Goal: Task Accomplishment & Management: Complete application form

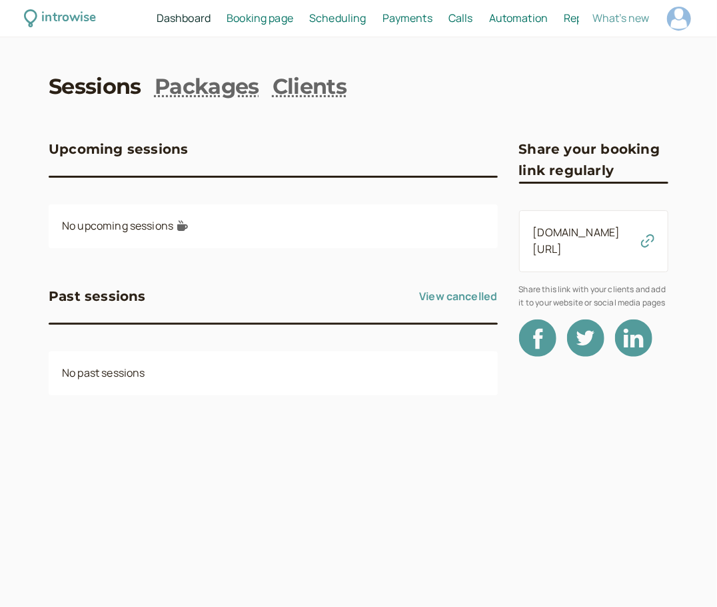
drag, startPoint x: 679, startPoint y: 17, endPoint x: 454, endPoint y: 85, distance: 234.3
click at [679, 17] on div at bounding box center [679, 19] width 24 height 24
select select "Europe/[GEOGRAPHIC_DATA]"
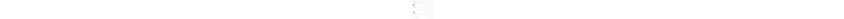
scroll to position [471, 0]
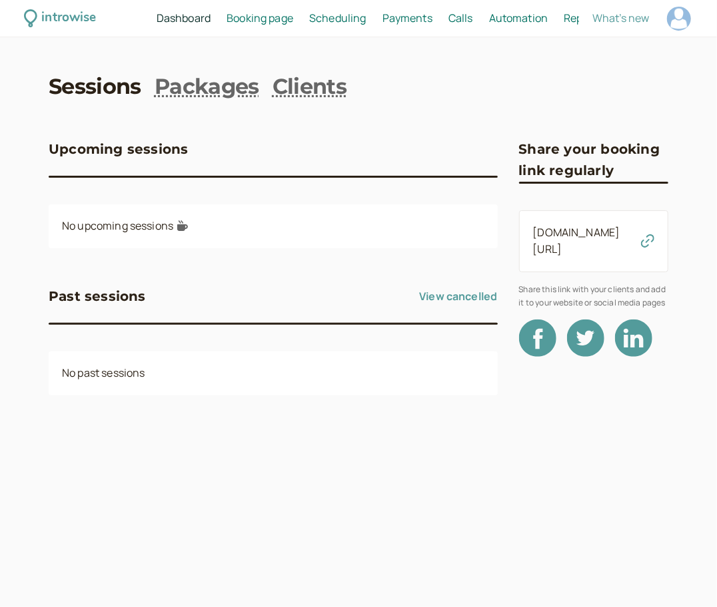
click at [681, 21] on div at bounding box center [679, 19] width 24 height 24
select select "Europe/[GEOGRAPHIC_DATA]"
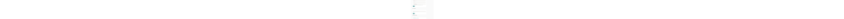
scroll to position [433, 0]
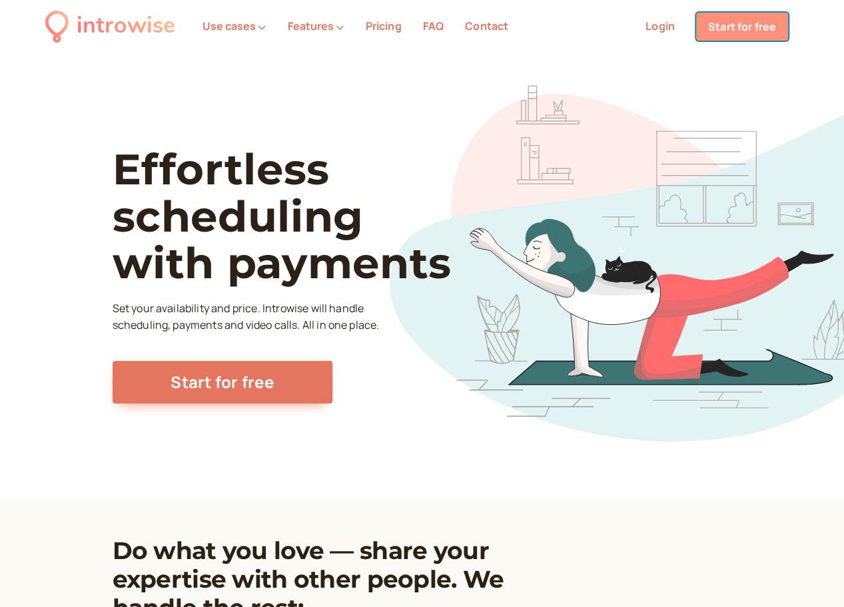
click at [738, 30] on link "Start for free" at bounding box center [742, 27] width 92 height 28
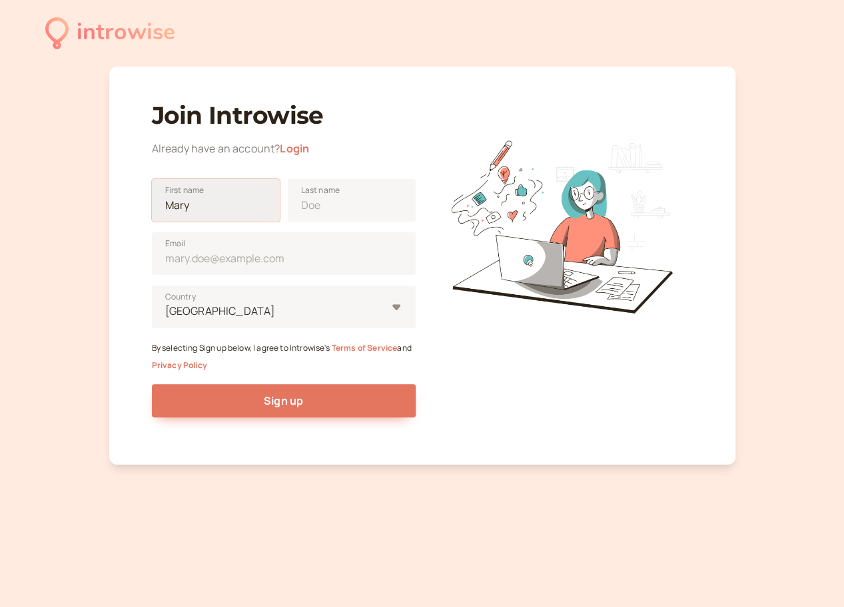
click at [244, 202] on input "First name" at bounding box center [216, 200] width 128 height 43
type input "[PERSON_NAME]"
type input "Anisimov"
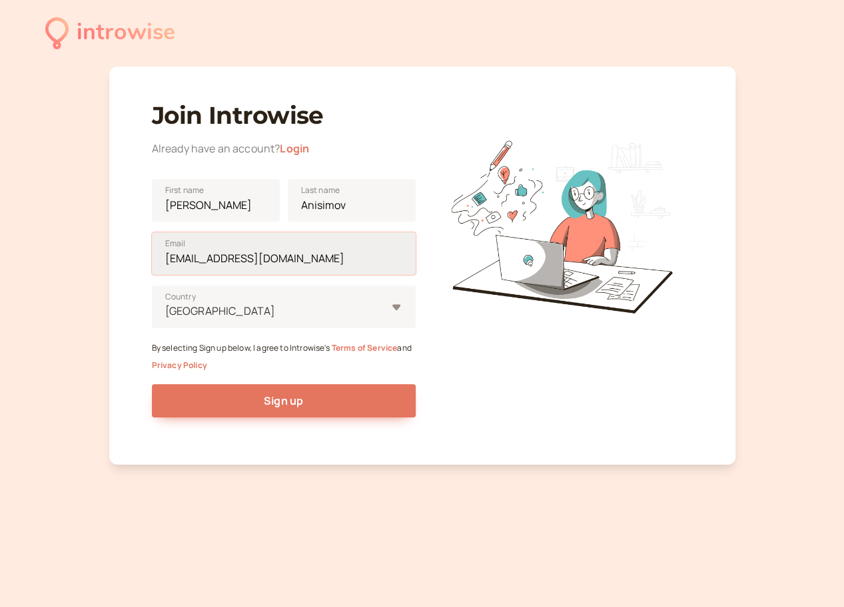
click at [226, 262] on input "dbanisimov@gmail.com" at bounding box center [284, 253] width 264 height 43
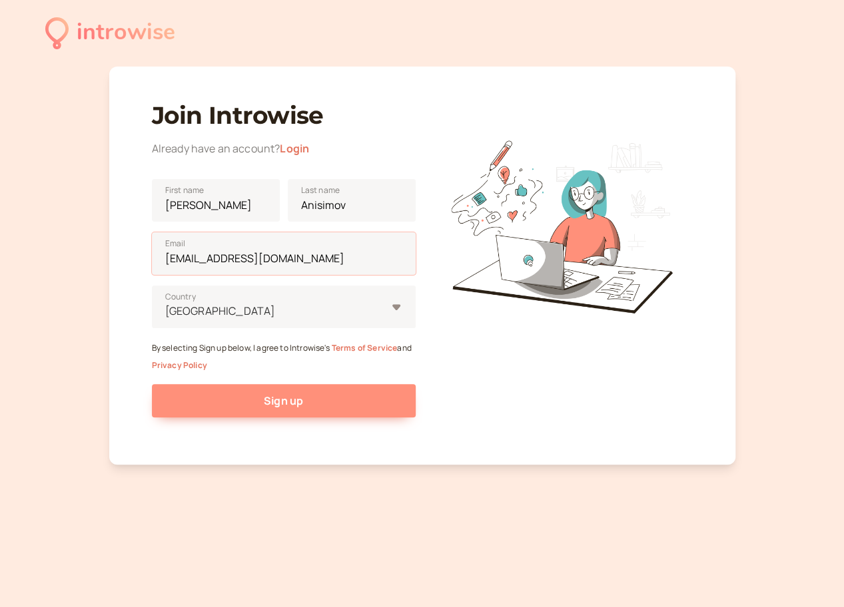
type input "dbanisimov+signup@gmail.com"
click at [257, 395] on button "Sign up" at bounding box center [284, 400] width 264 height 33
